Goal: Information Seeking & Learning: Learn about a topic

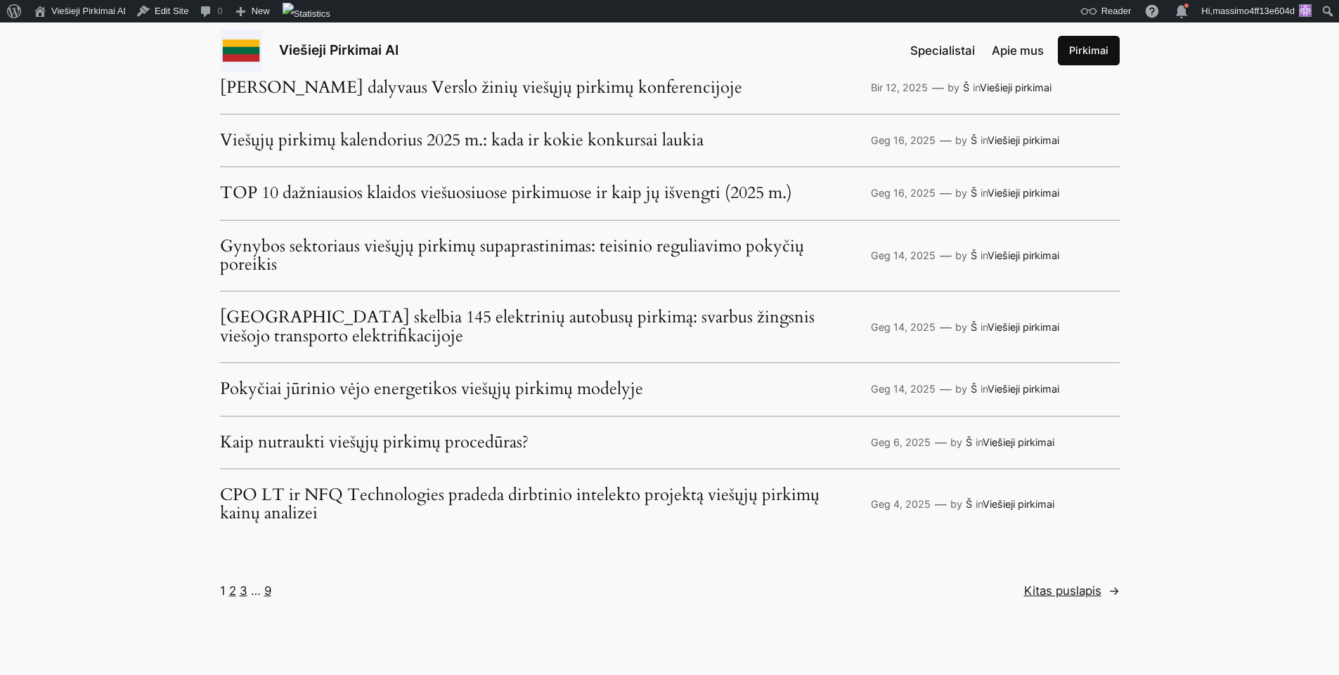
scroll to position [3711, 0]
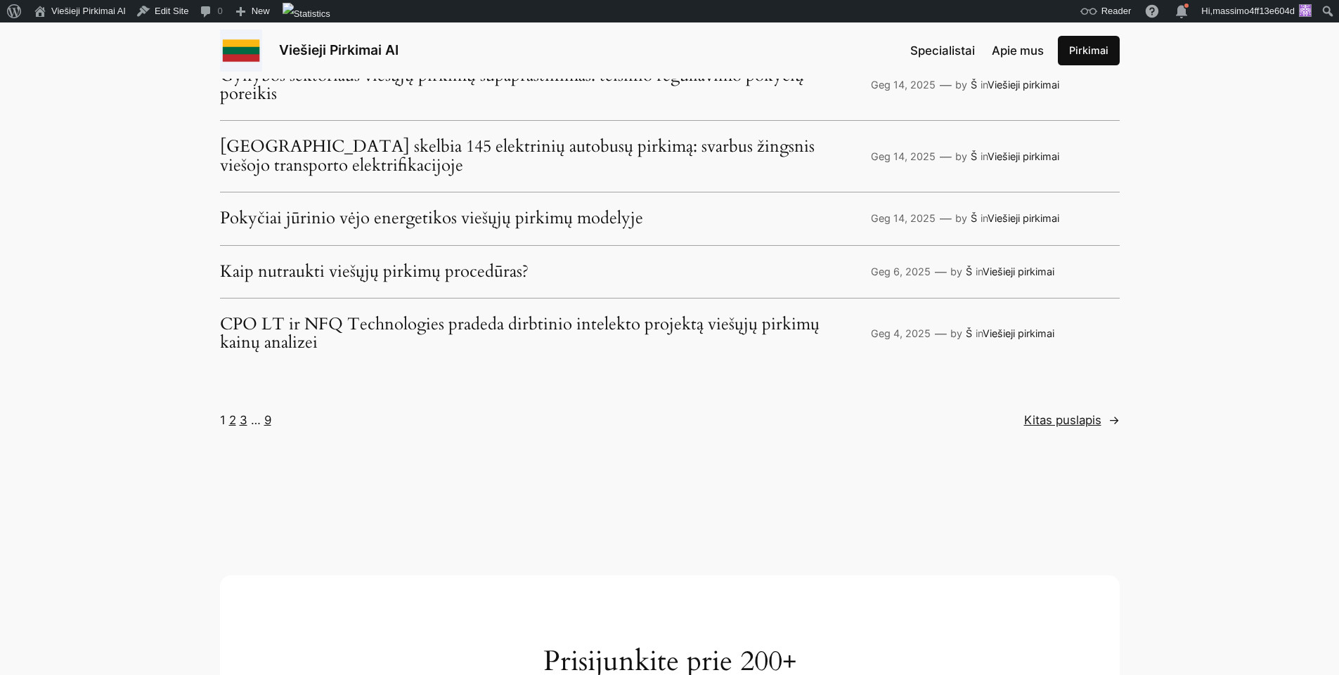
click at [517, 221] on link "Pokyčiai jūrinio vėjo energetikos viešųjų pirkimų modelyje" at bounding box center [431, 218] width 423 height 18
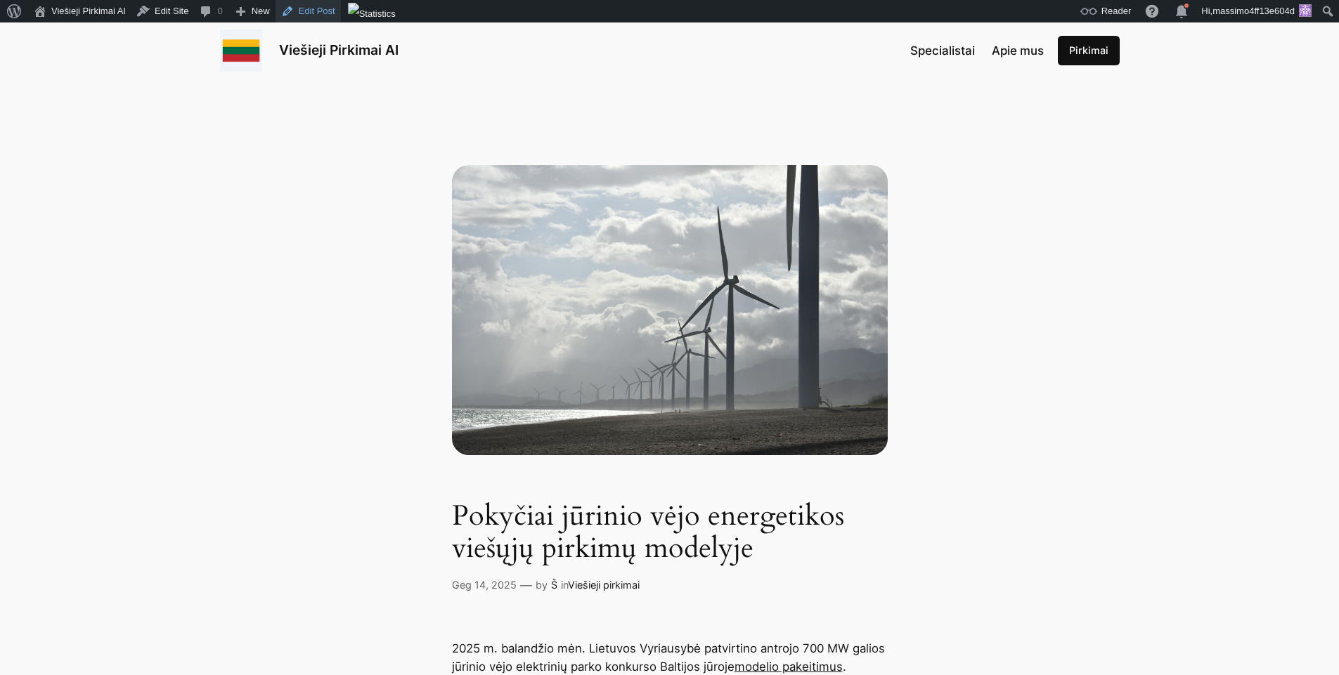
click at [293, 11] on link "Edit Post" at bounding box center [307, 11] width 65 height 22
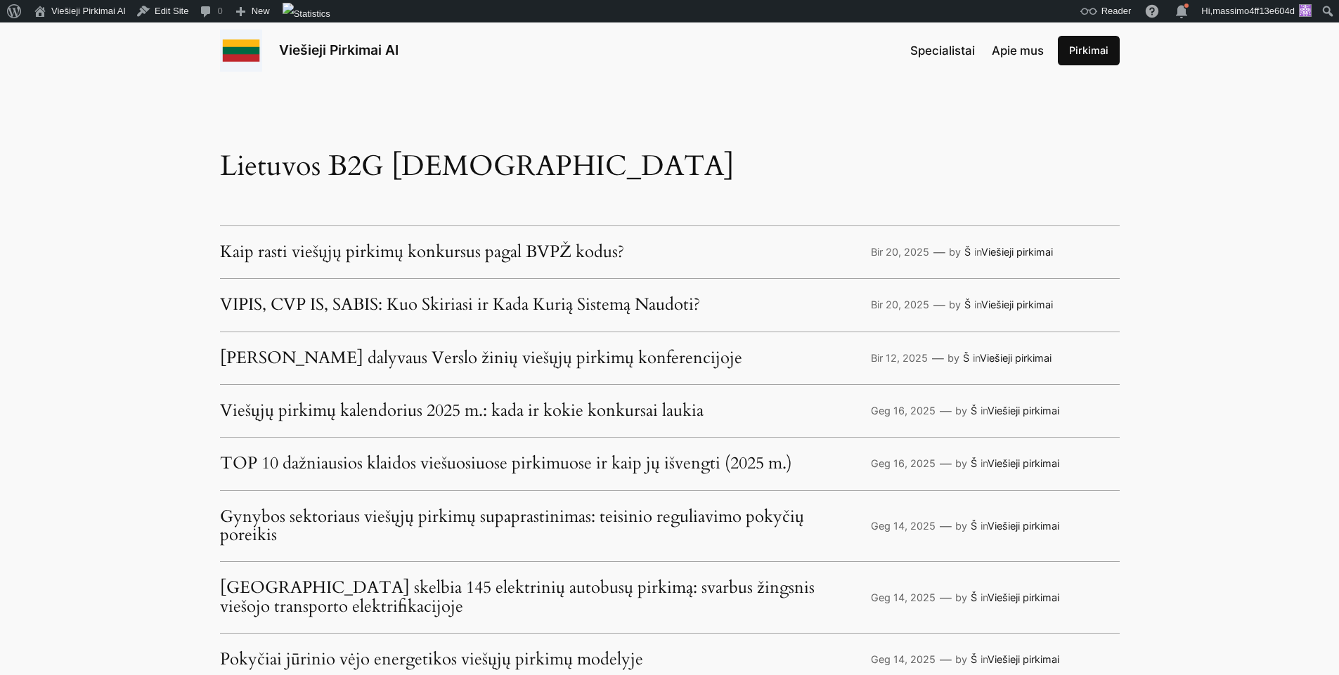
scroll to position [3458, 0]
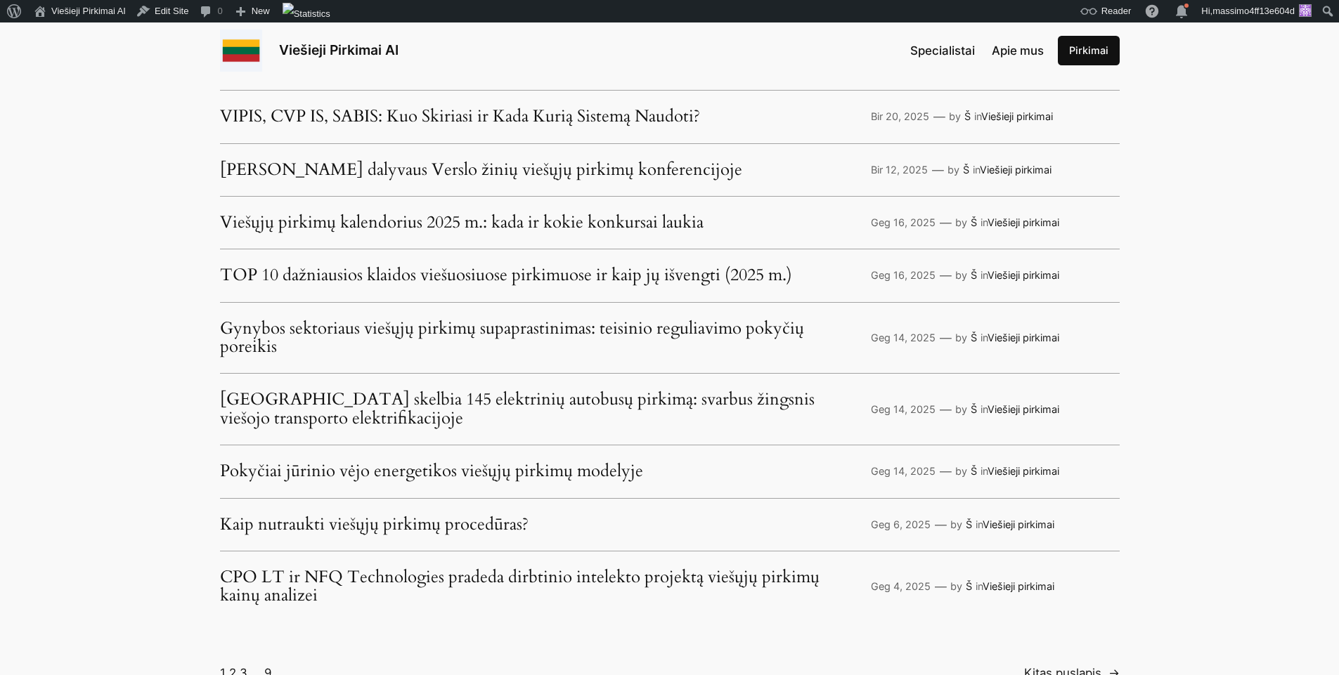
click at [450, 321] on link "Gynybos sektoriaus viešųjų pirkimų supaprastinimas: teisinio reguliavimo pokyči…" at bounding box center [539, 338] width 638 height 37
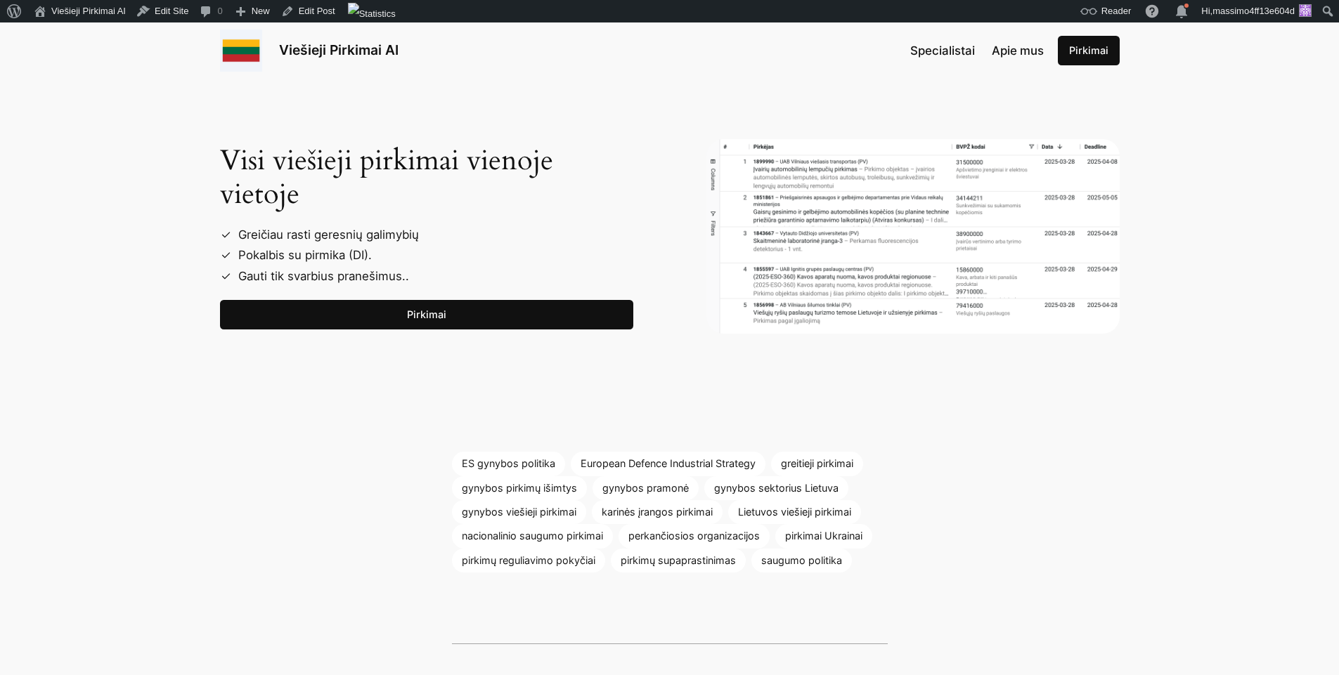
scroll to position [1434, 0]
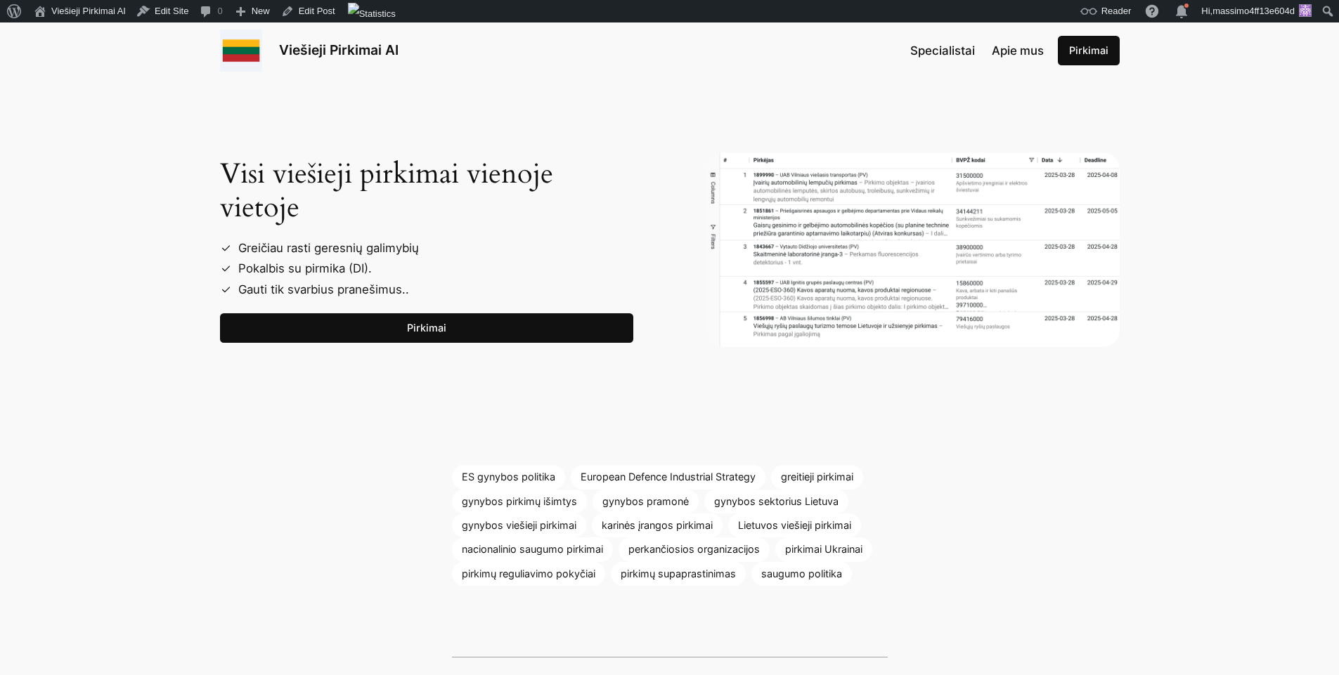
click at [422, 334] on link "Pirkimai" at bounding box center [426, 328] width 413 height 30
